Goal: Task Accomplishment & Management: Complete application form

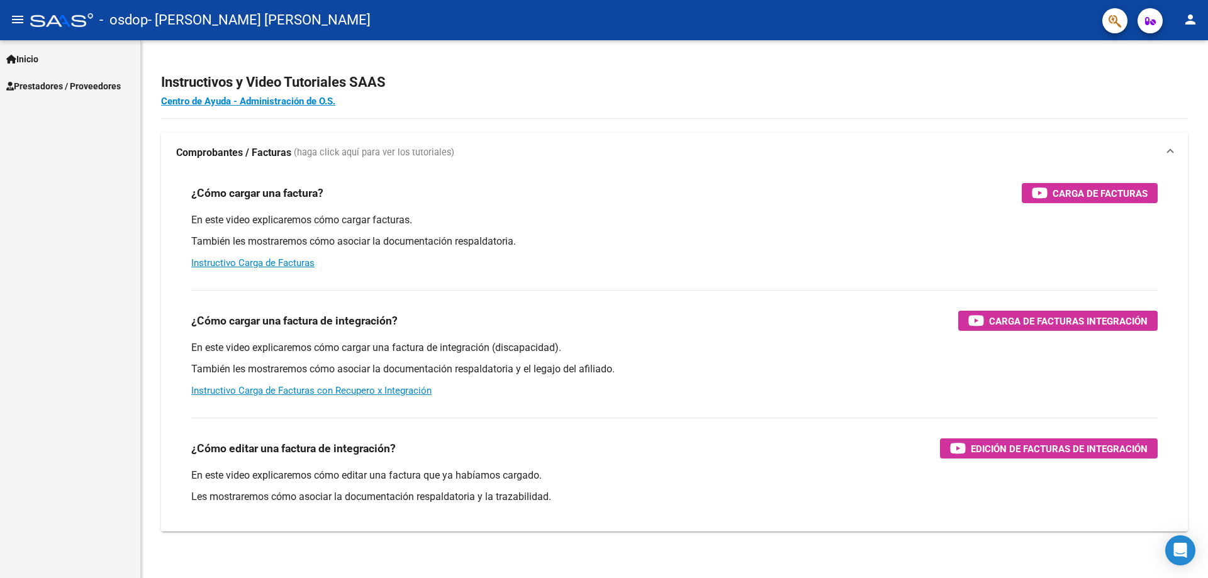
click at [53, 77] on link "Prestadores / Proveedores" at bounding box center [70, 85] width 140 height 27
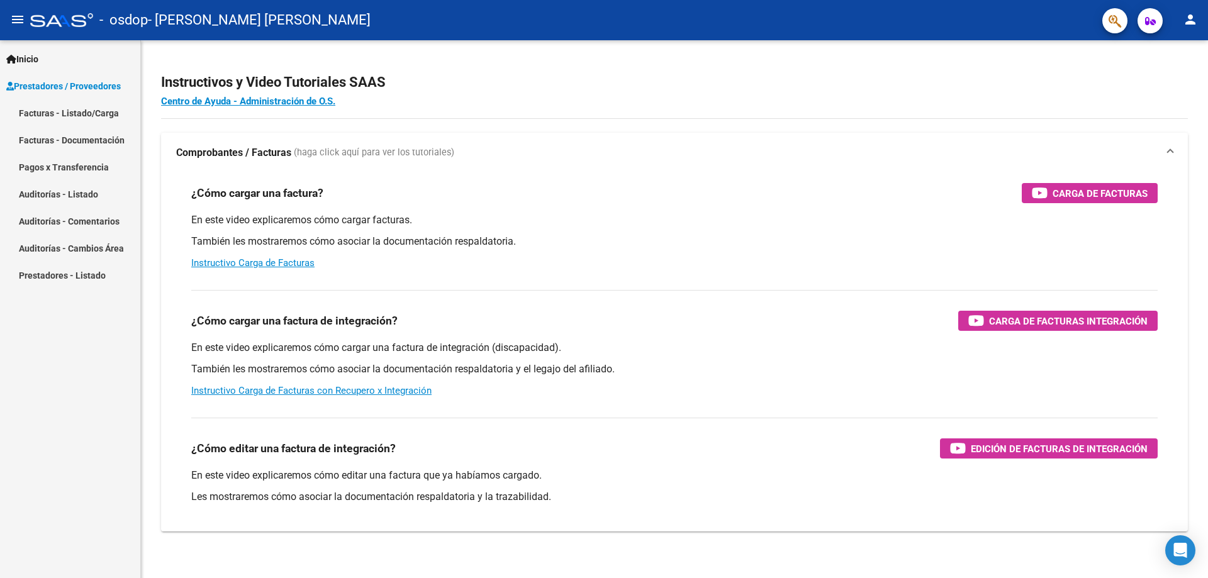
click at [95, 121] on link "Facturas - Listado/Carga" at bounding box center [70, 112] width 140 height 27
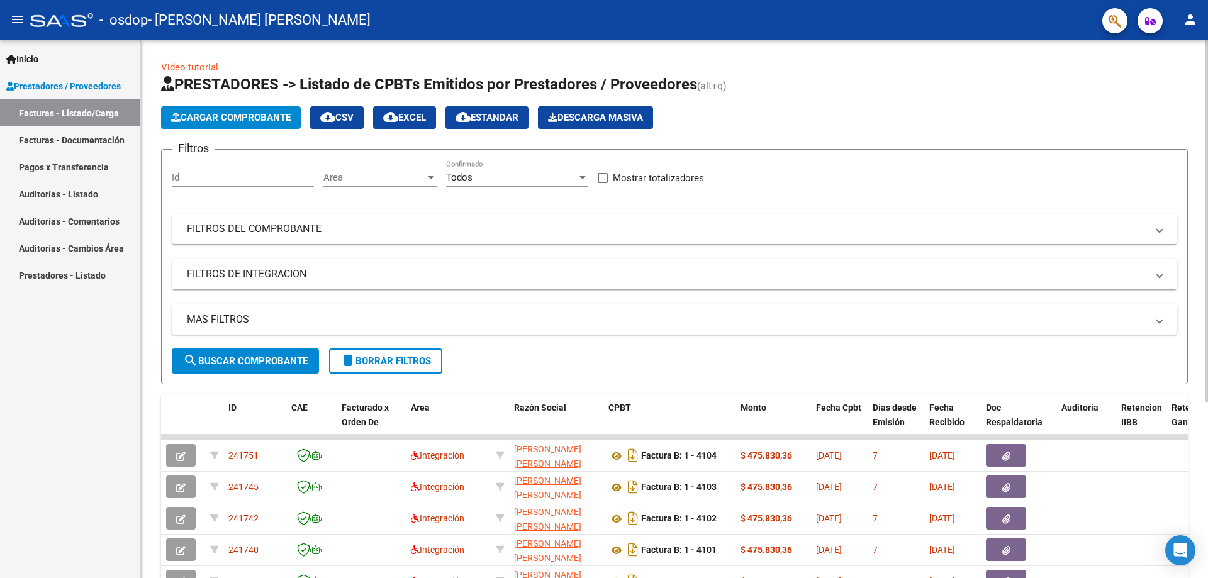
click at [211, 123] on span "Cargar Comprobante" at bounding box center [231, 117] width 120 height 11
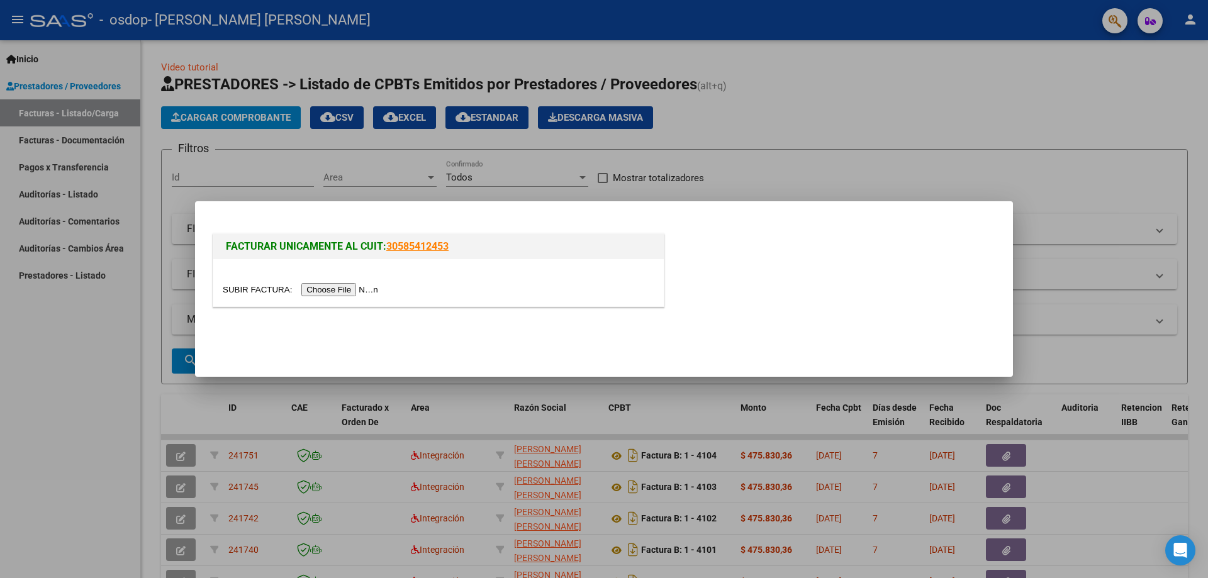
click at [344, 291] on input "file" at bounding box center [302, 289] width 159 height 13
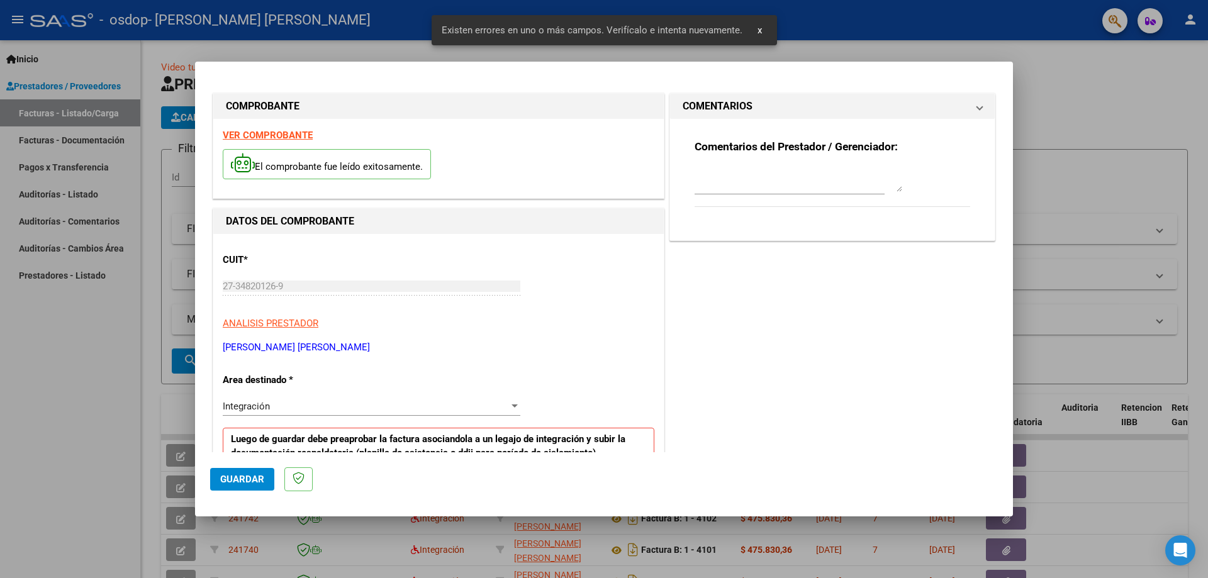
scroll to position [227, 0]
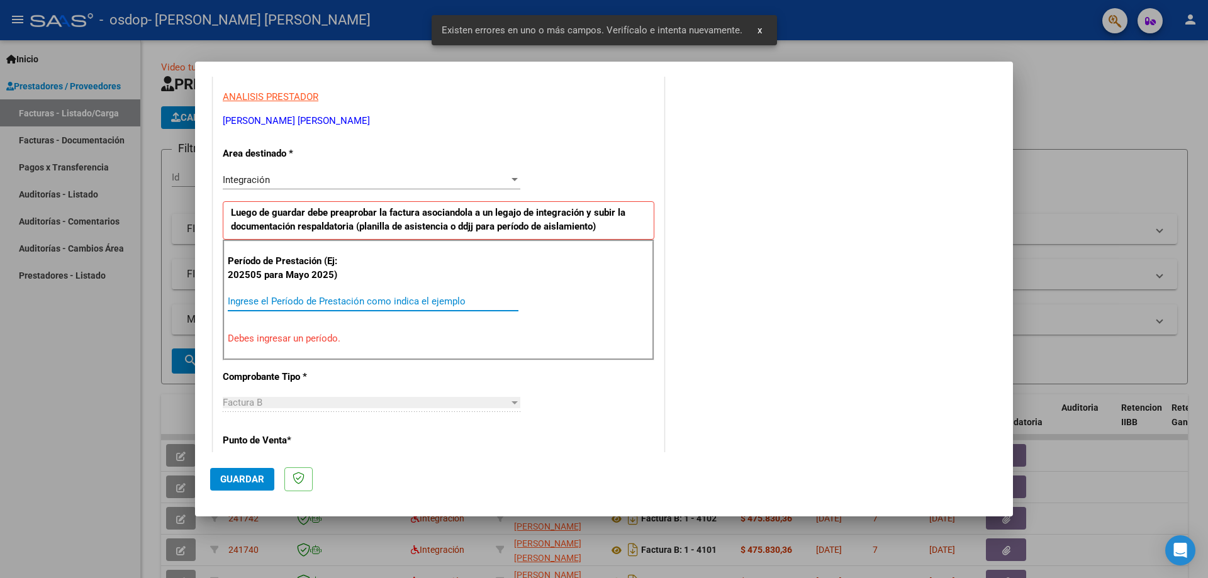
click at [284, 303] on input "Ingrese el Período de Prestación como indica el ejemplo" at bounding box center [373, 301] width 291 height 11
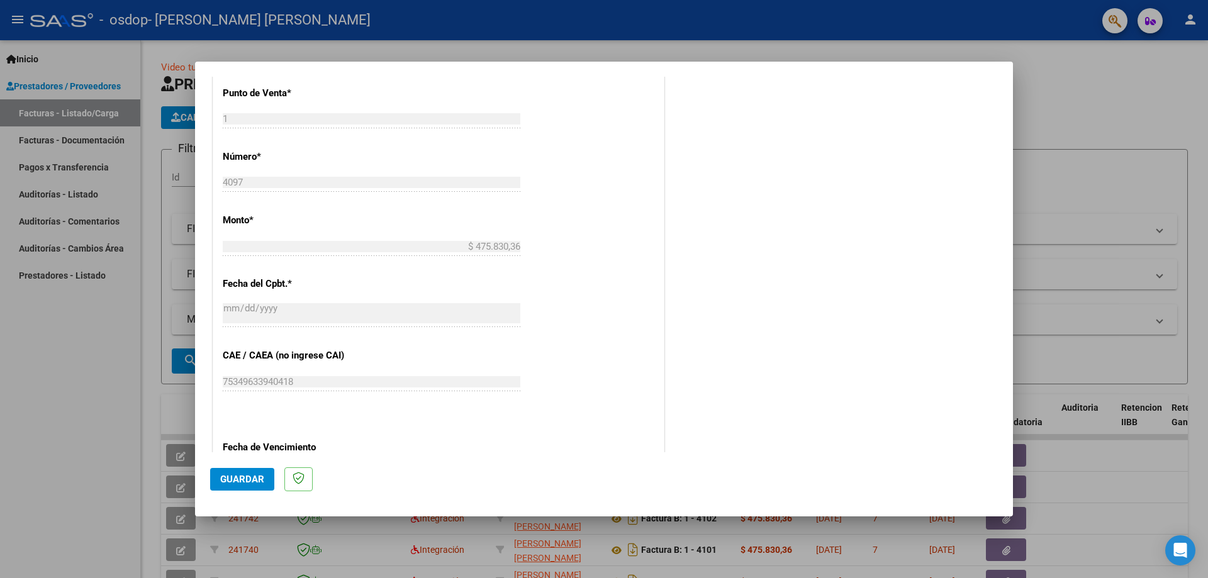
scroll to position [732, 0]
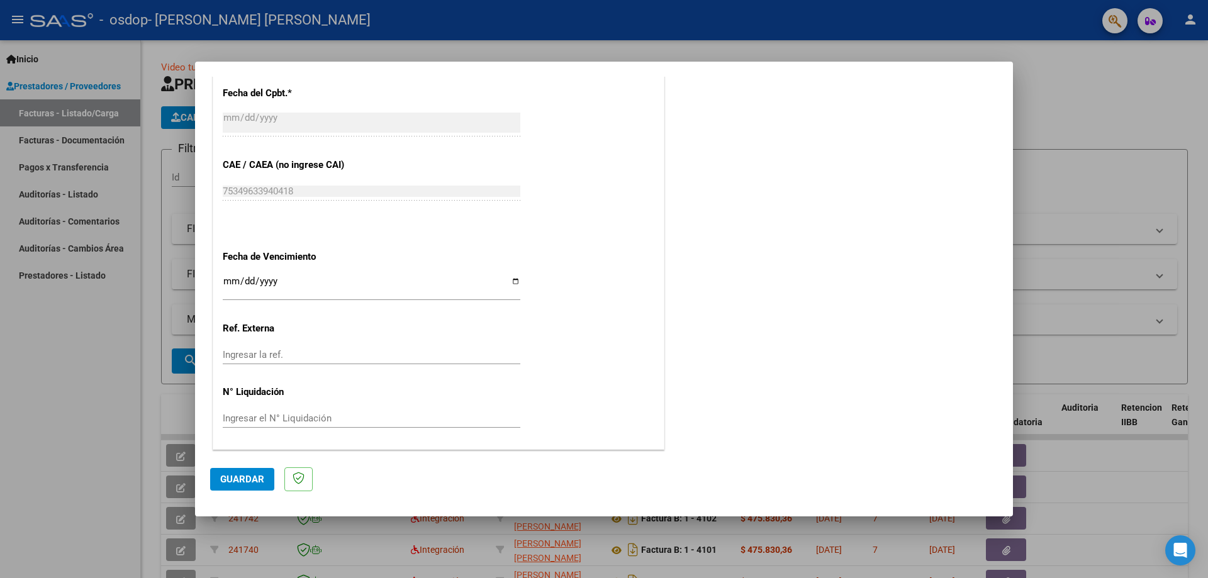
type input "202508"
click at [514, 281] on input "Ingresar la fecha" at bounding box center [372, 286] width 298 height 20
type input "[DATE]"
click at [241, 476] on span "Guardar" at bounding box center [242, 479] width 44 height 11
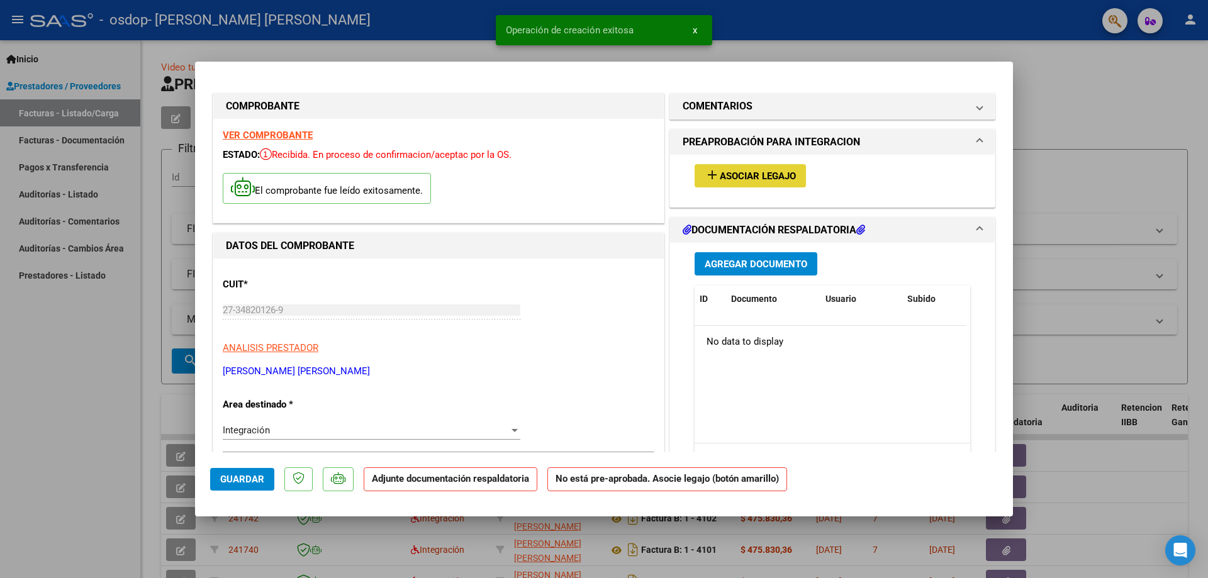
click at [739, 174] on span "Asociar Legajo" at bounding box center [758, 176] width 76 height 11
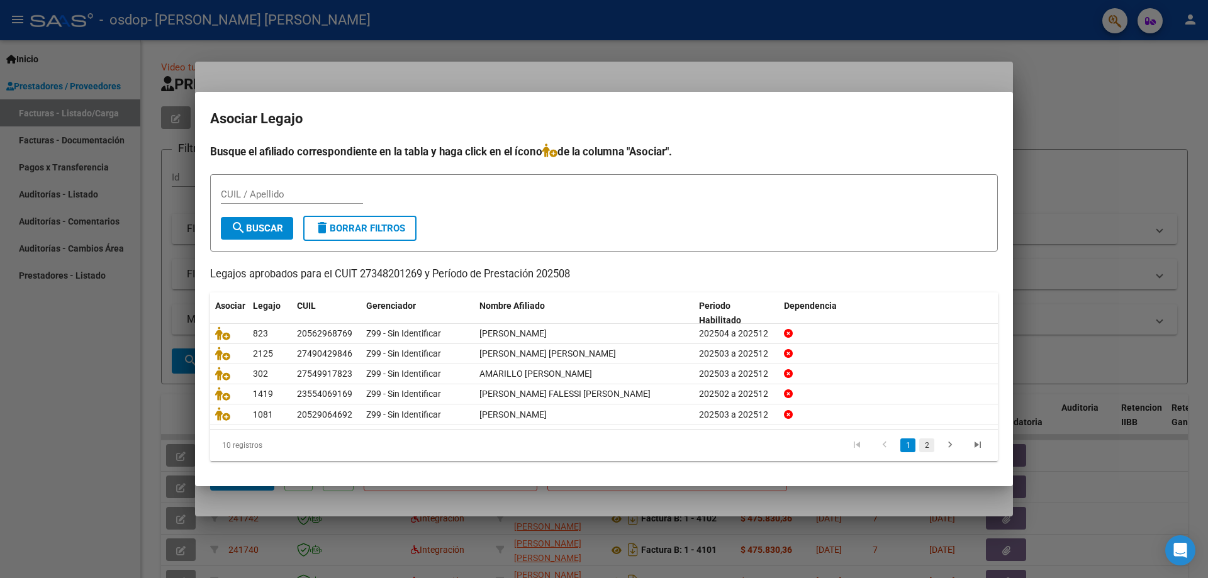
click at [929, 443] on link "2" at bounding box center [926, 446] width 15 height 14
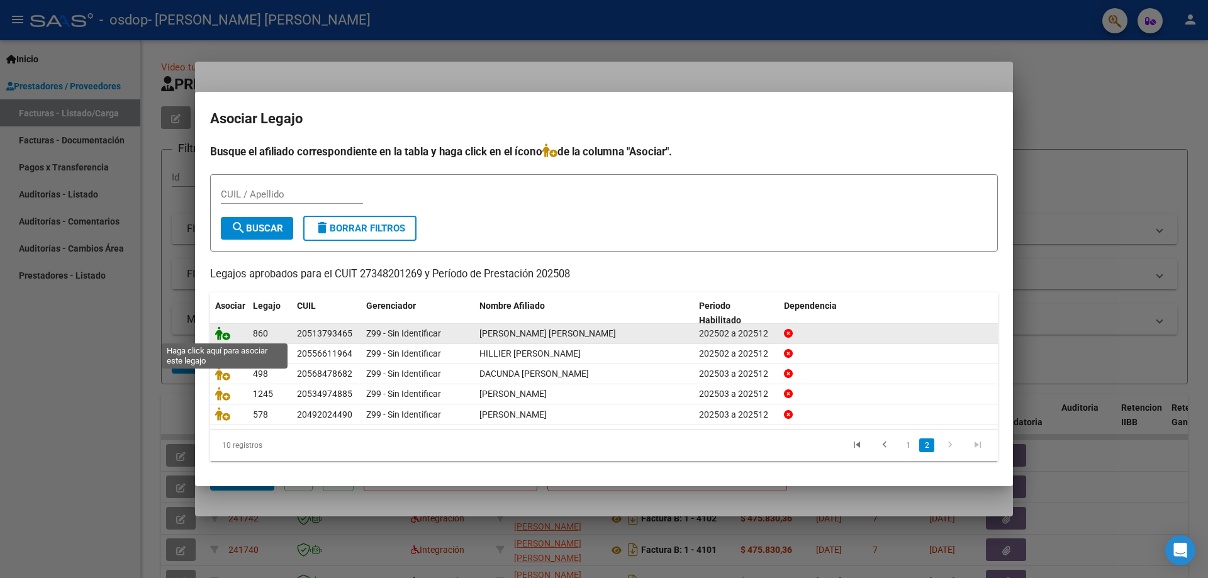
click at [223, 335] on icon at bounding box center [222, 334] width 15 height 14
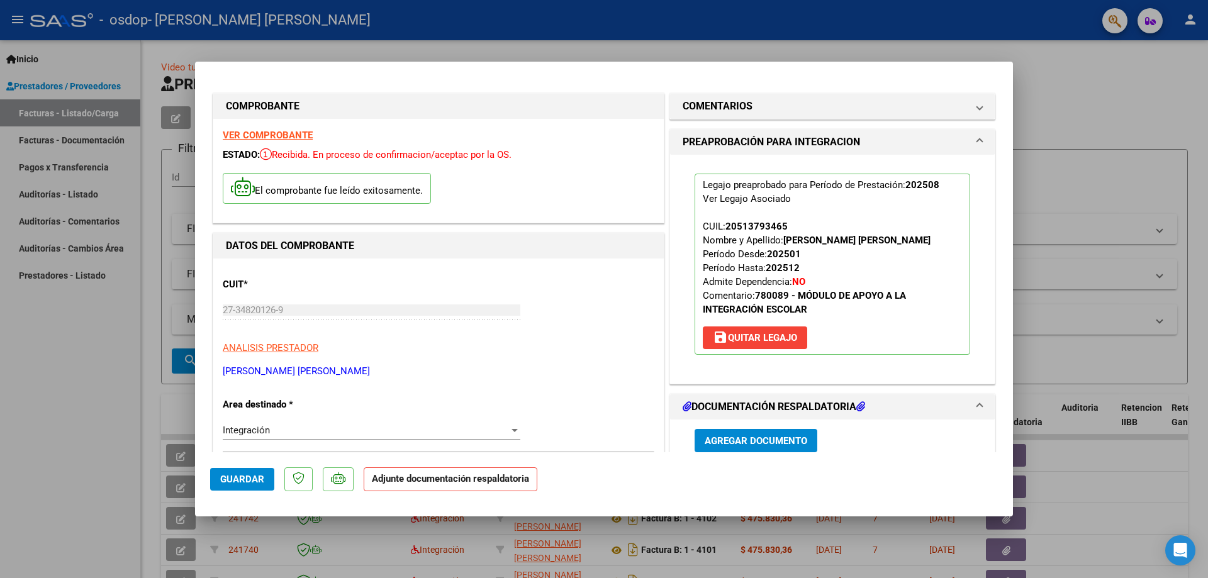
scroll to position [63, 0]
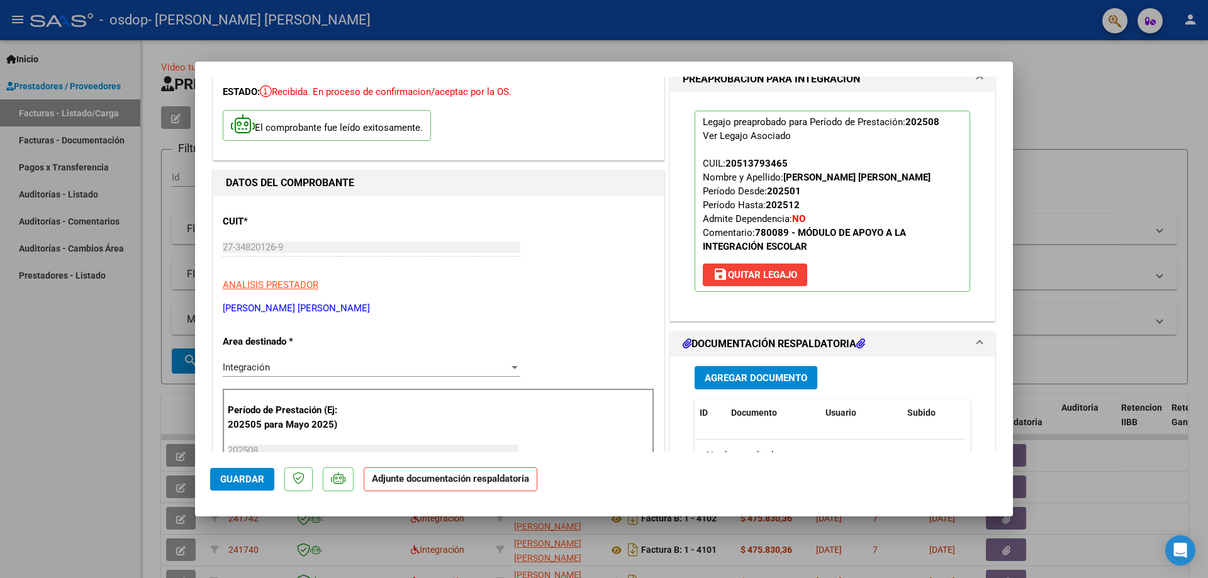
click at [736, 383] on span "Agregar Documento" at bounding box center [756, 378] width 103 height 11
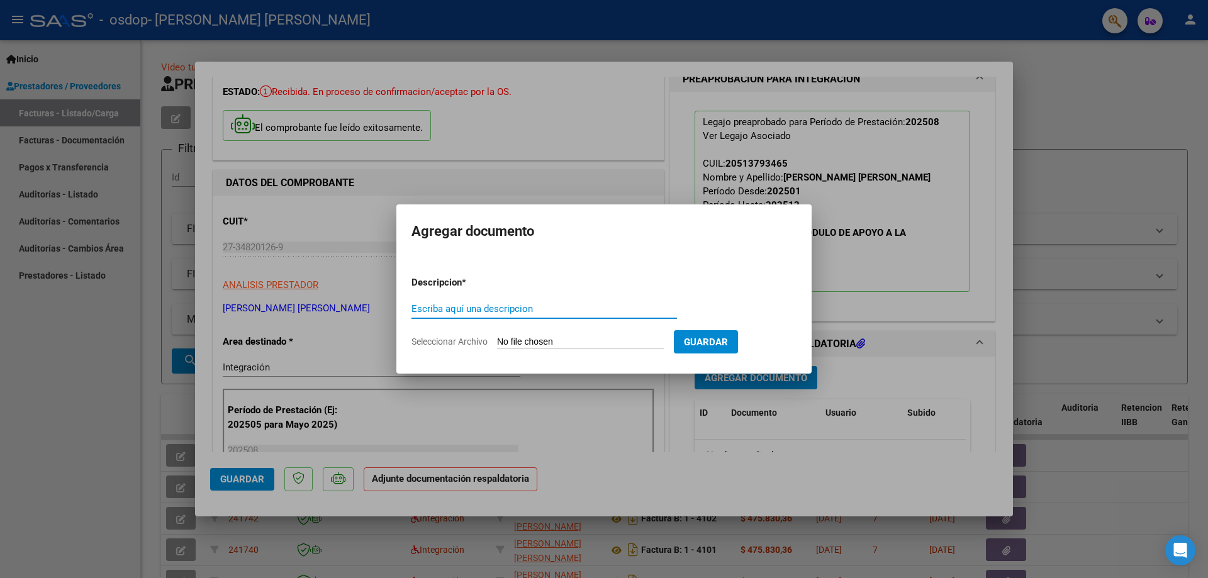
click at [532, 310] on input "Escriba aquí una descripcion" at bounding box center [545, 308] width 266 height 11
type input "asistencia"
click at [535, 344] on input "Seleccionar Archivo" at bounding box center [580, 343] width 167 height 12
type input "C:\fakepath\Archivo_escaneado_20250908-1010.pdf"
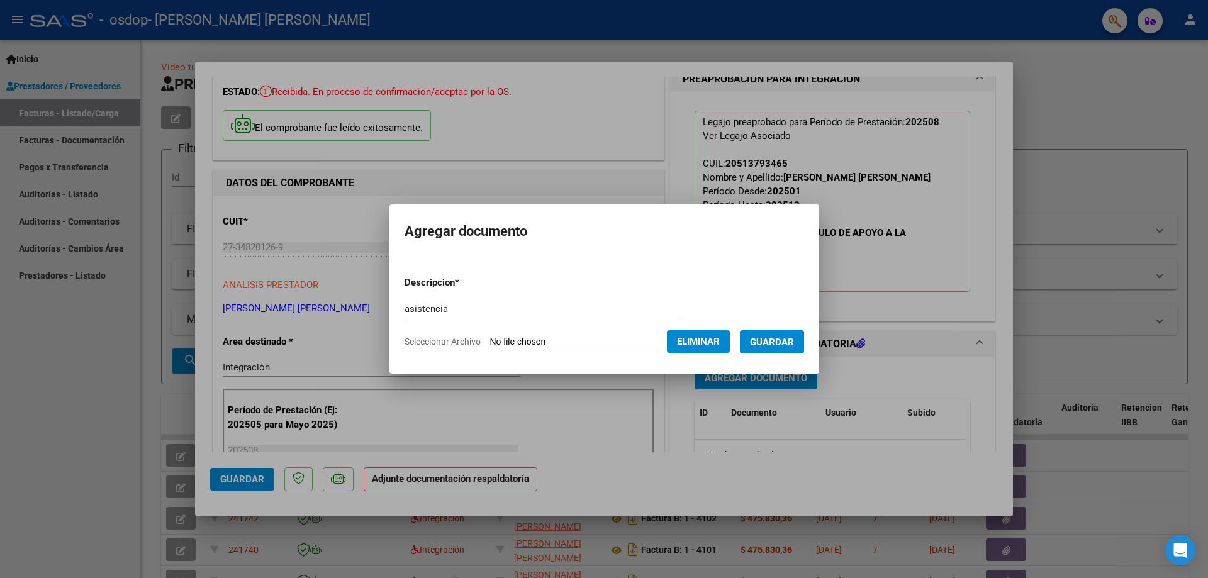
click at [796, 334] on button "Guardar" at bounding box center [772, 341] width 64 height 23
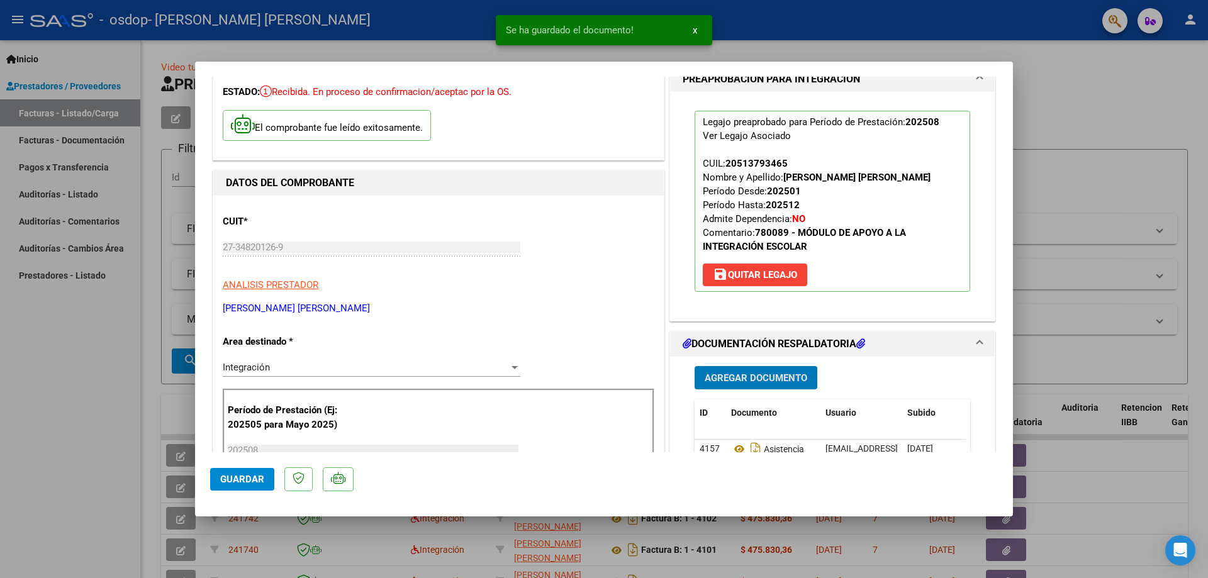
click at [762, 376] on span "Agregar Documento" at bounding box center [756, 378] width 103 height 11
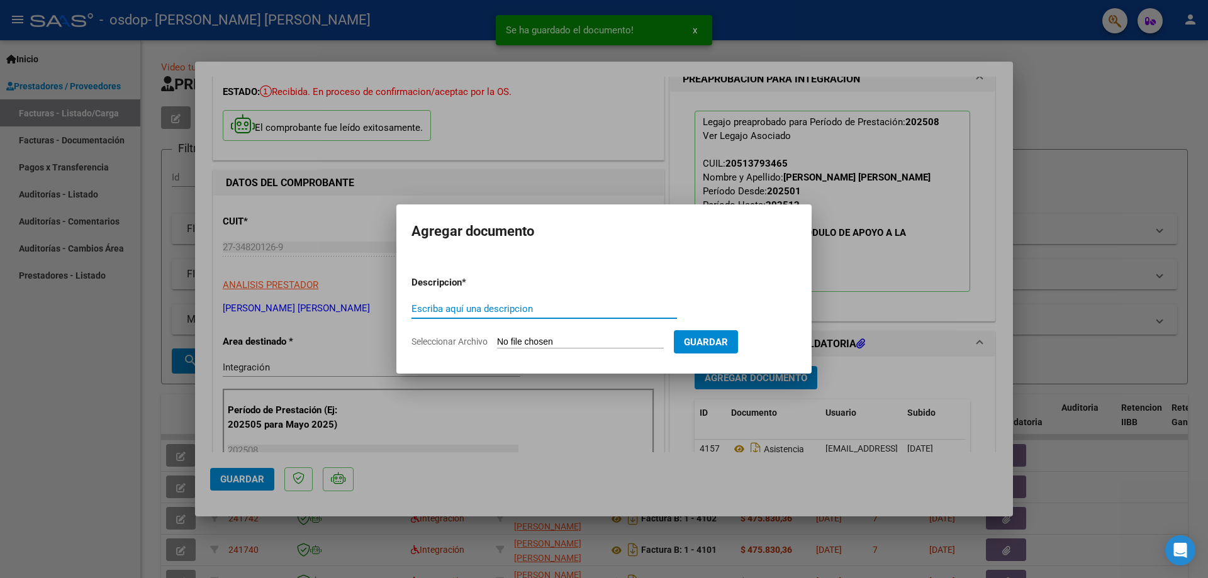
click at [546, 312] on input "Escriba aquí una descripcion" at bounding box center [545, 308] width 266 height 11
type input "autorizacion"
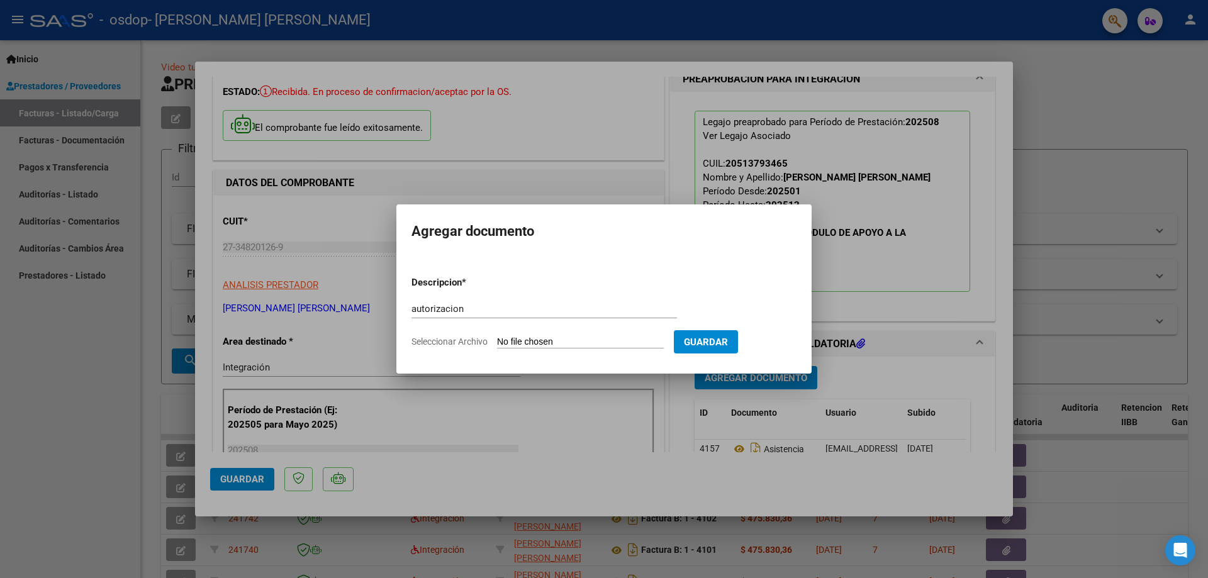
click at [553, 343] on input "Seleccionar Archivo" at bounding box center [580, 343] width 167 height 12
type input "C:\fakepath\Sin título.png"
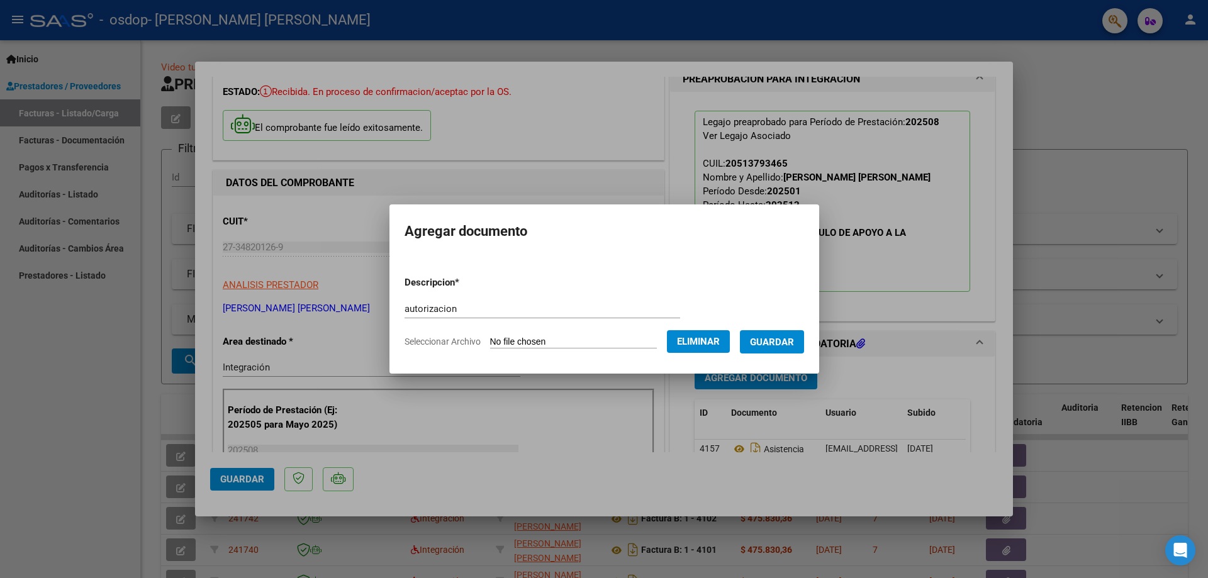
click at [785, 344] on span "Guardar" at bounding box center [772, 342] width 44 height 11
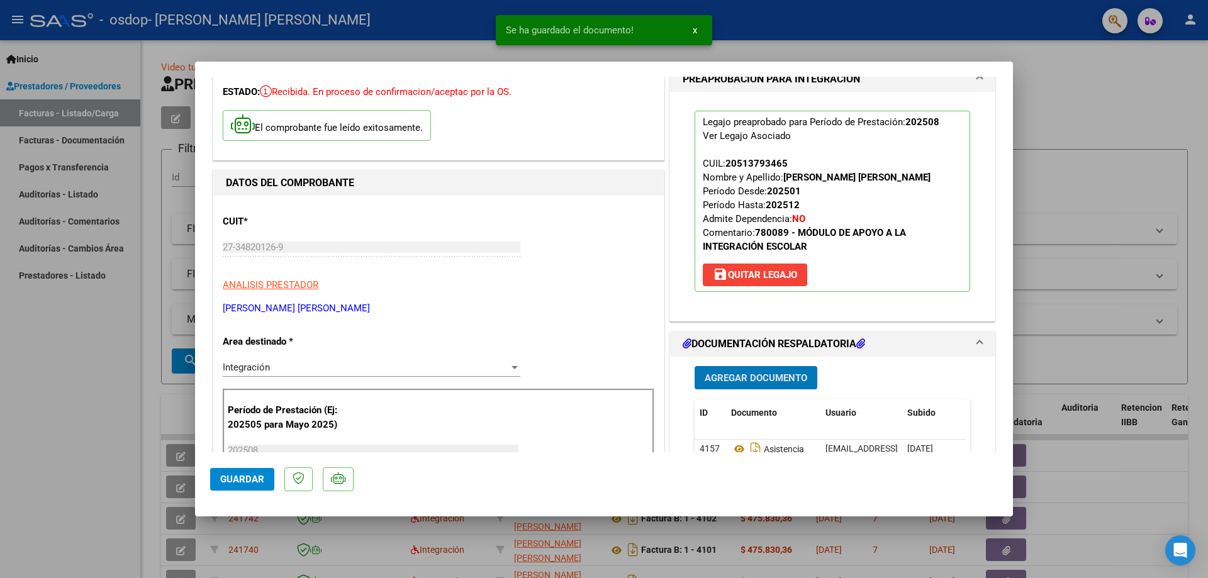
click at [739, 373] on span "Agregar Documento" at bounding box center [756, 378] width 103 height 11
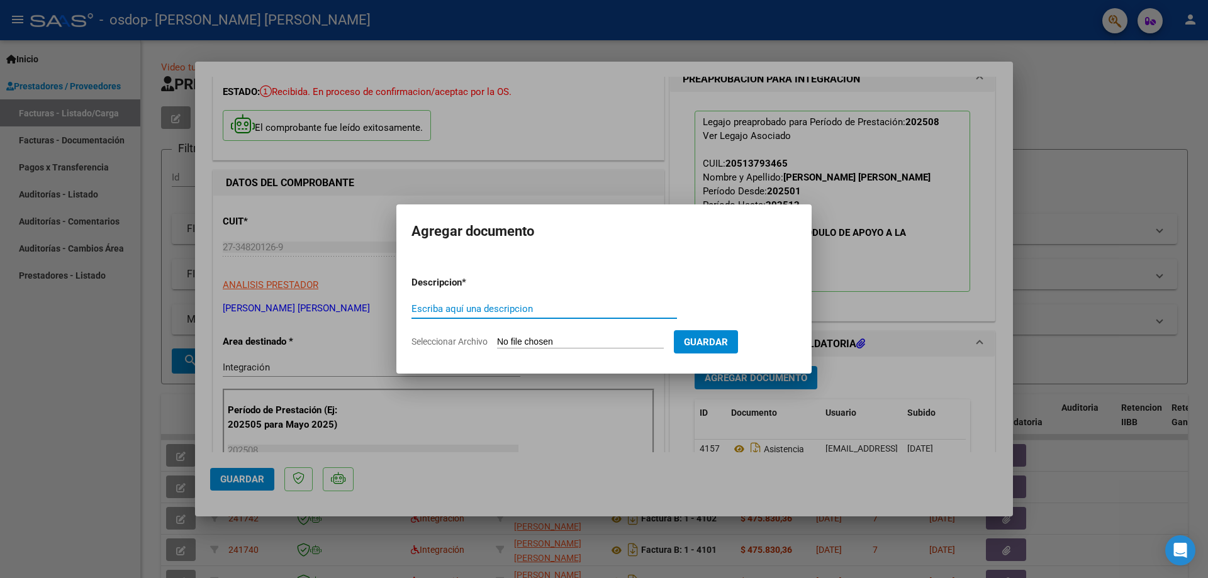
click at [558, 306] on input "Escriba aquí una descripcion" at bounding box center [545, 308] width 266 height 11
type input "factura"
click at [558, 347] on input "Seleccionar Archivo" at bounding box center [580, 343] width 167 height 12
type input "C:\fakepath\27348201269_006_00001_00004097.pdf"
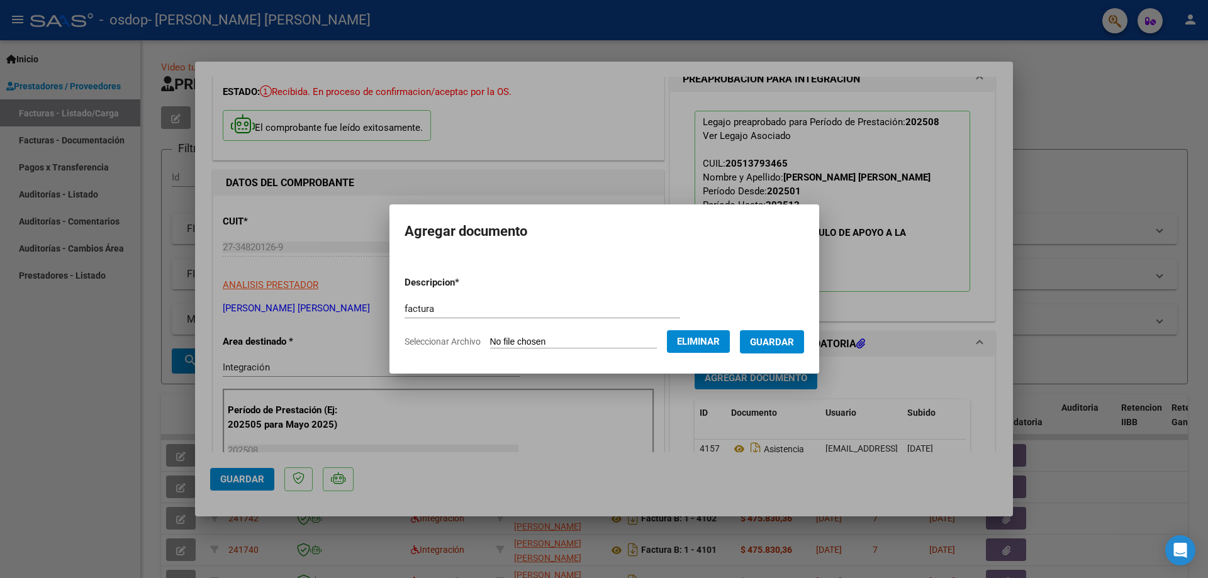
click at [772, 343] on span "Guardar" at bounding box center [772, 342] width 44 height 11
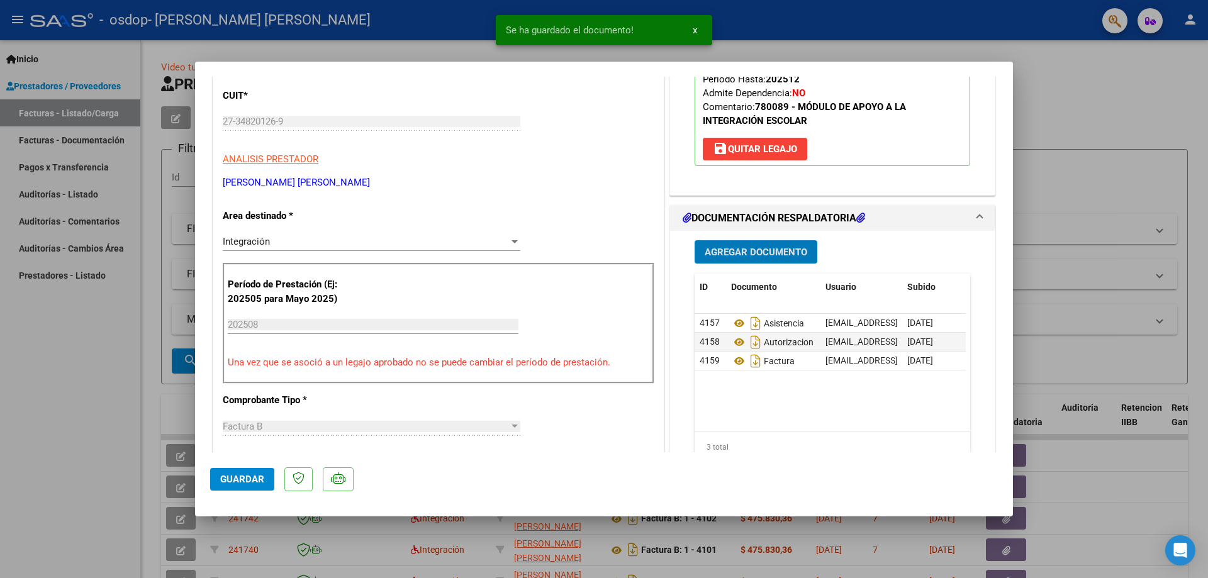
scroll to position [252, 0]
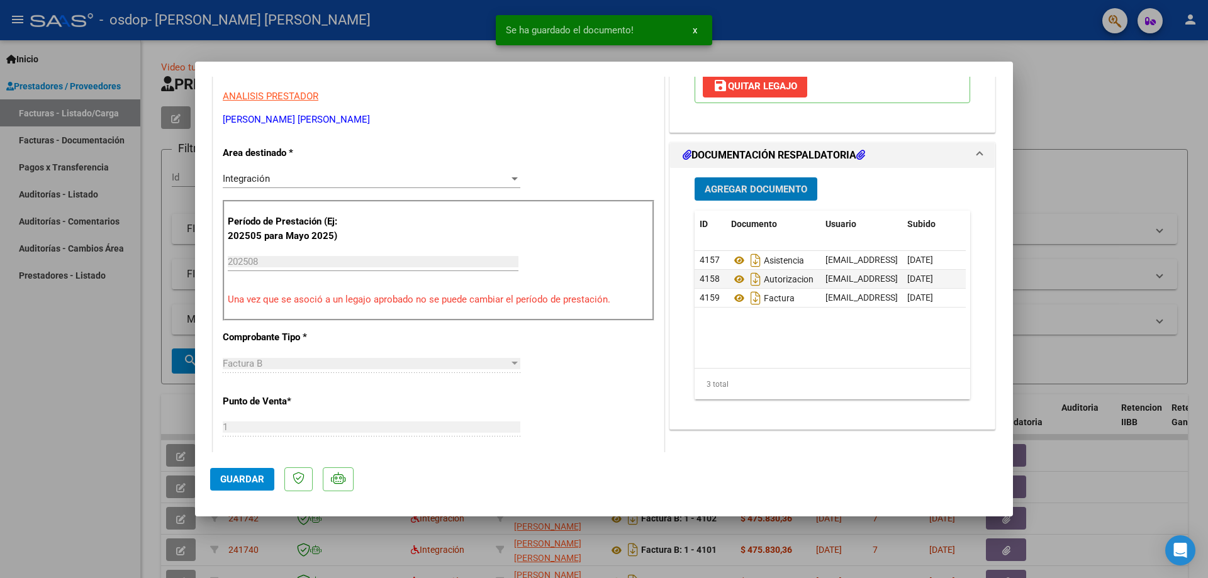
click at [244, 475] on span "Guardar" at bounding box center [242, 479] width 44 height 11
click at [111, 459] on div at bounding box center [604, 289] width 1208 height 578
type input "$ 0,00"
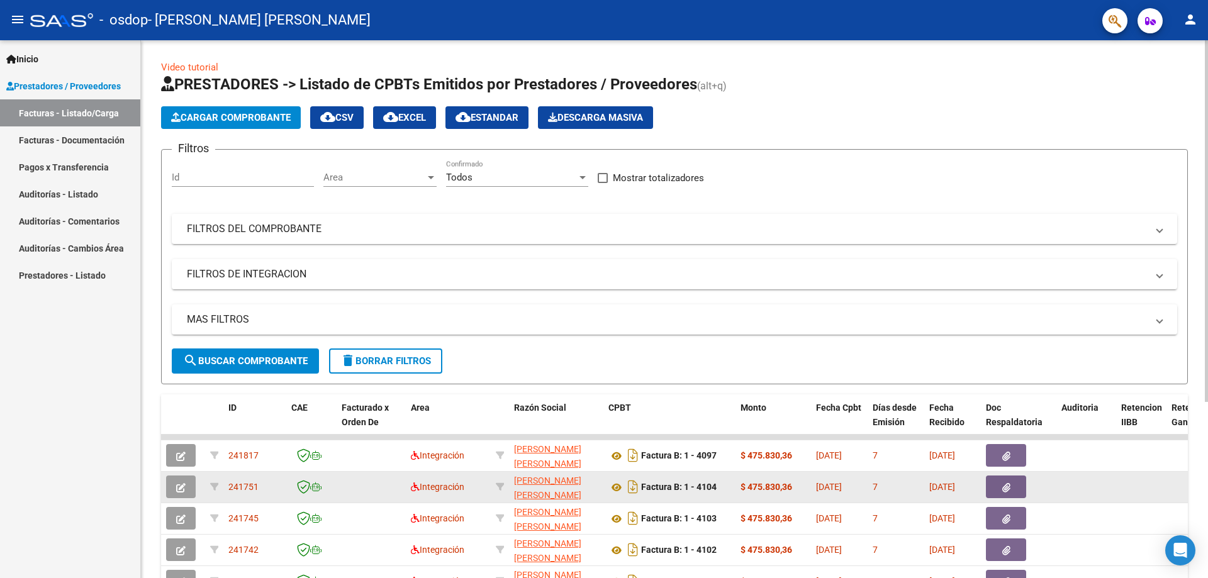
scroll to position [262, 0]
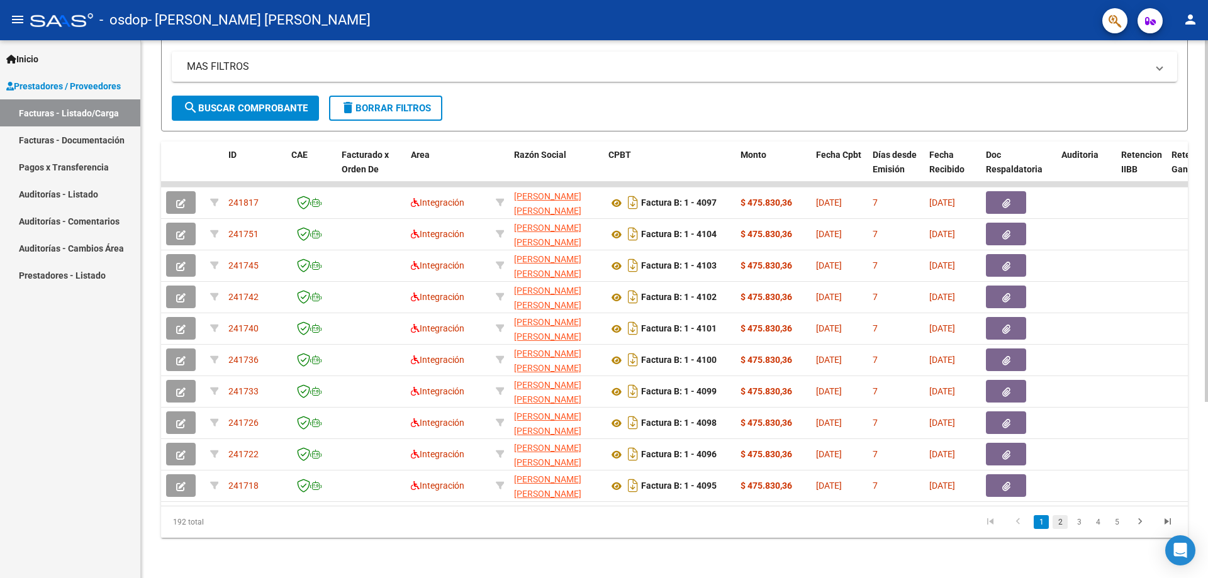
click at [1060, 523] on link "2" at bounding box center [1060, 522] width 15 height 14
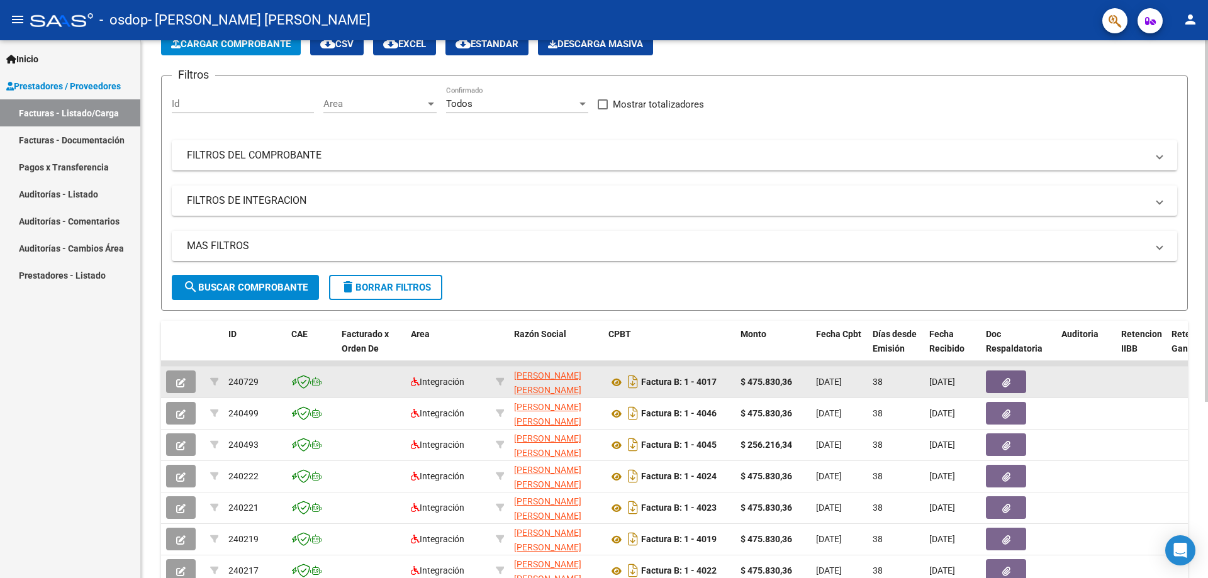
scroll to position [0, 0]
